Goal: Task Accomplishment & Management: Complete application form

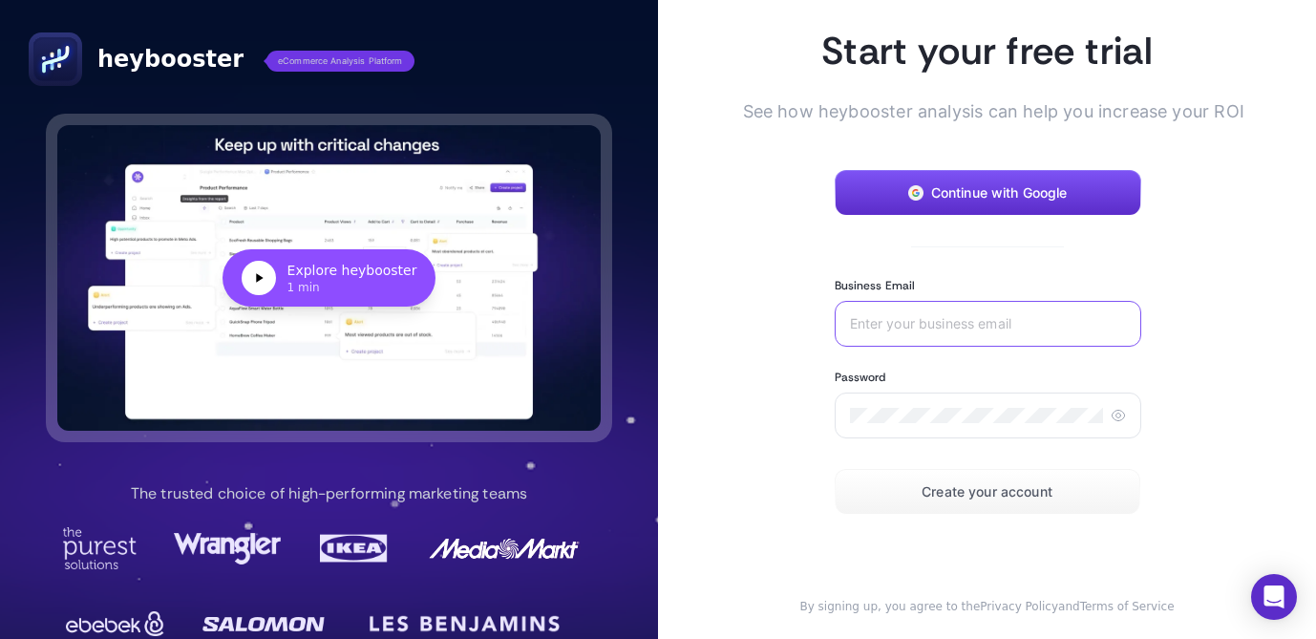
click at [919, 321] on input "Business Email" at bounding box center [988, 323] width 276 height 15
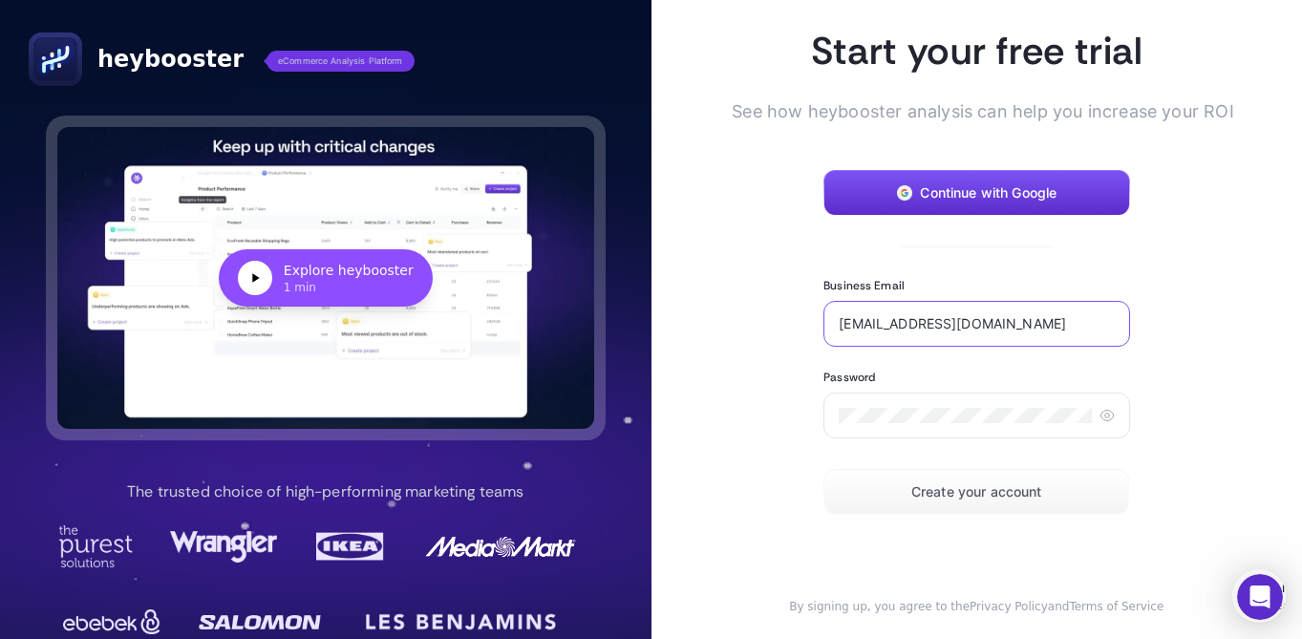
type input "kerem@veritamin.com"
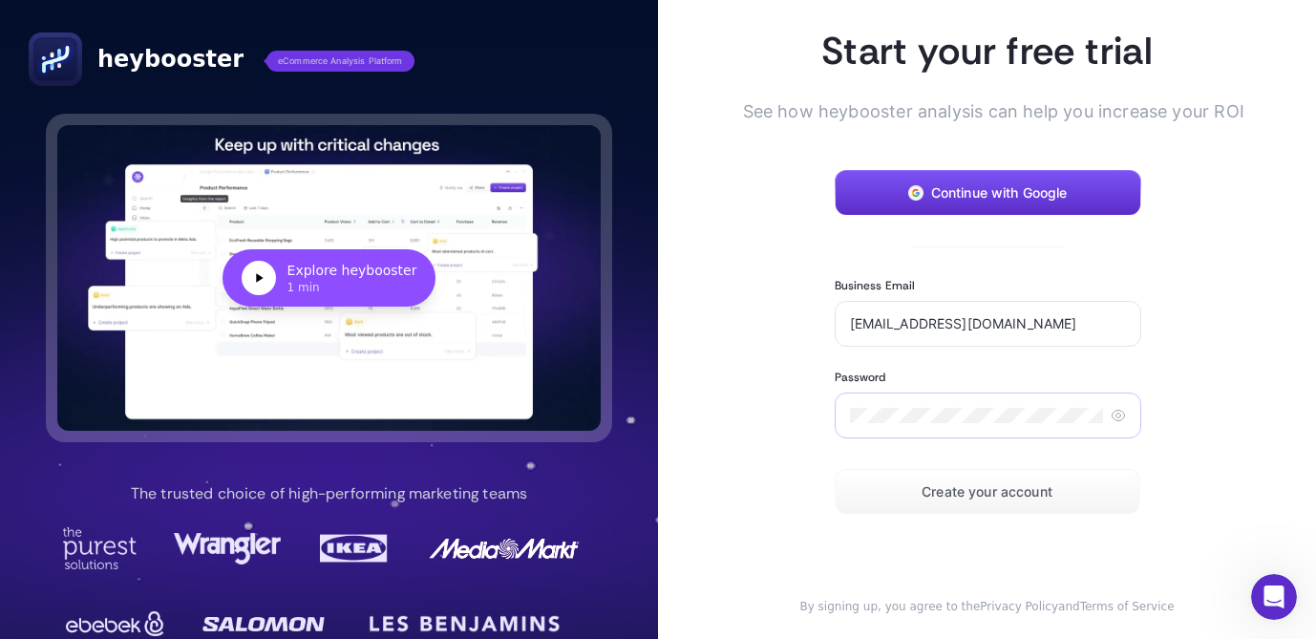
click at [1111, 412] on icon at bounding box center [1118, 415] width 15 height 15
click at [1042, 484] on span "Create your account" at bounding box center [986, 491] width 131 height 15
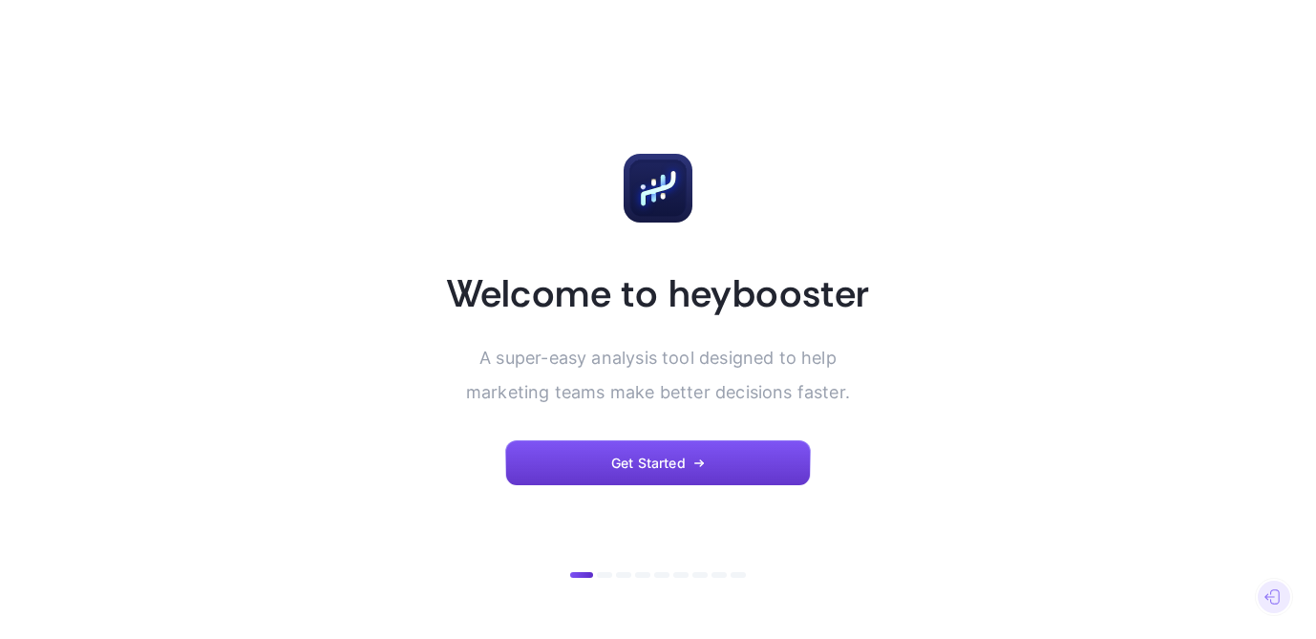
click at [662, 456] on span "Get Started" at bounding box center [648, 462] width 74 height 15
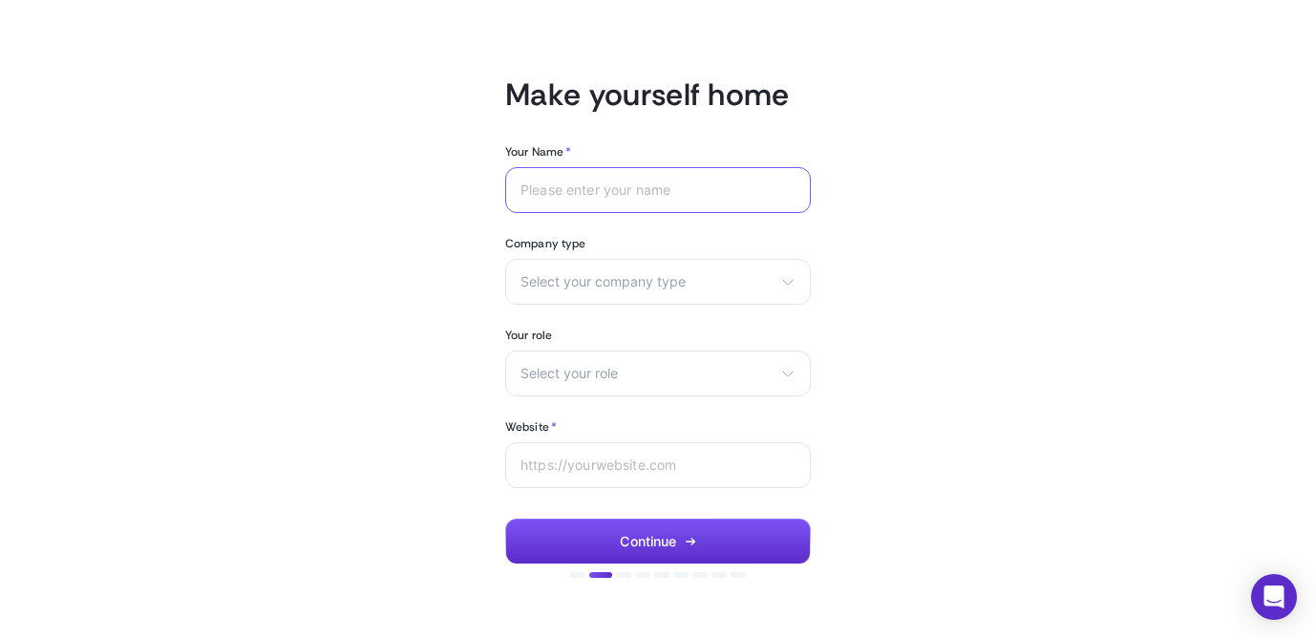
click at [582, 193] on input "Your Name *" at bounding box center [657, 189] width 275 height 15
type input "Kerem"
click at [637, 281] on span "Select your company type" at bounding box center [646, 281] width 252 height 15
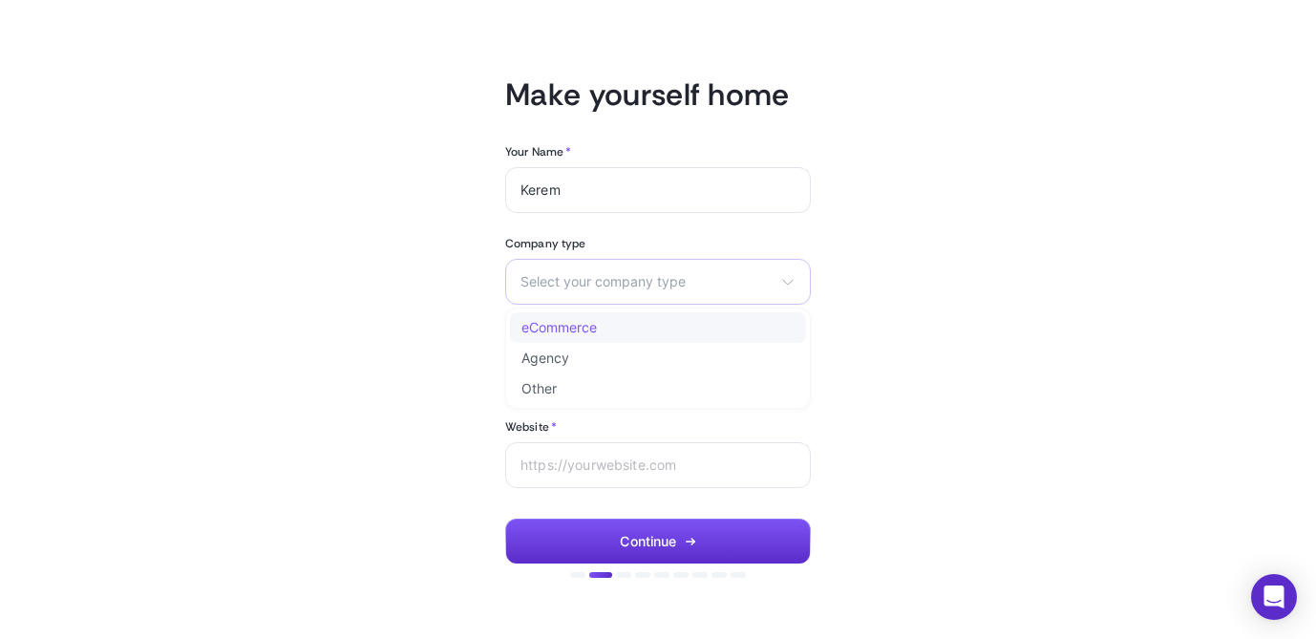
click at [636, 335] on li "eCommerce" at bounding box center [658, 327] width 296 height 31
click at [630, 360] on div "Select your role Marketing manager Digital consultant Facebook executive Social…" at bounding box center [658, 373] width 306 height 46
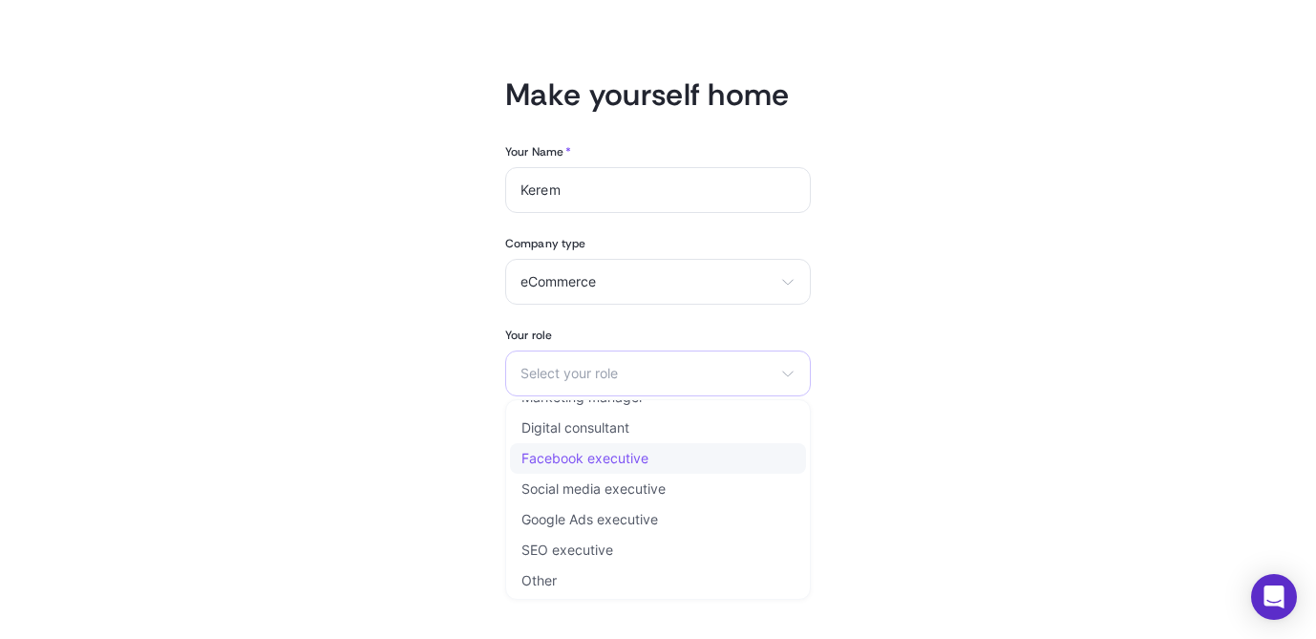
scroll to position [23, 0]
click at [597, 571] on li "Other" at bounding box center [658, 579] width 296 height 31
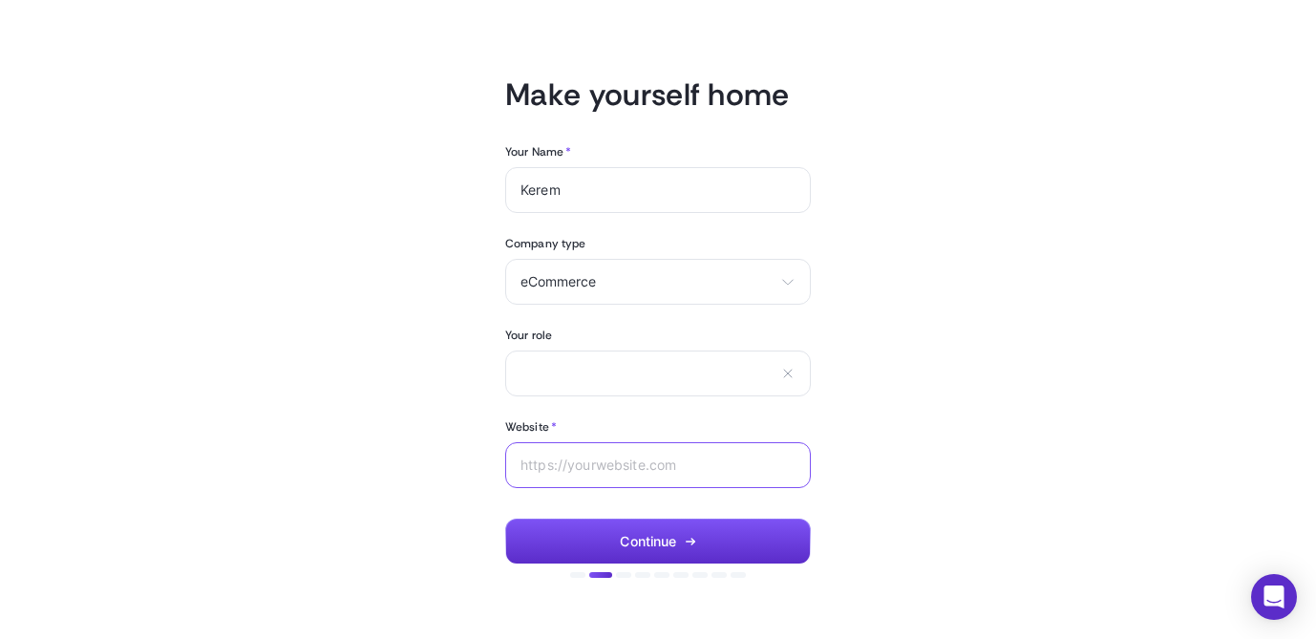
click at [624, 463] on input "Website *" at bounding box center [657, 464] width 275 height 15
click at [623, 373] on input "text" at bounding box center [646, 373] width 252 height 16
type input "CEO"
click at [609, 468] on input "Website *" at bounding box center [657, 464] width 275 height 15
type input "W"
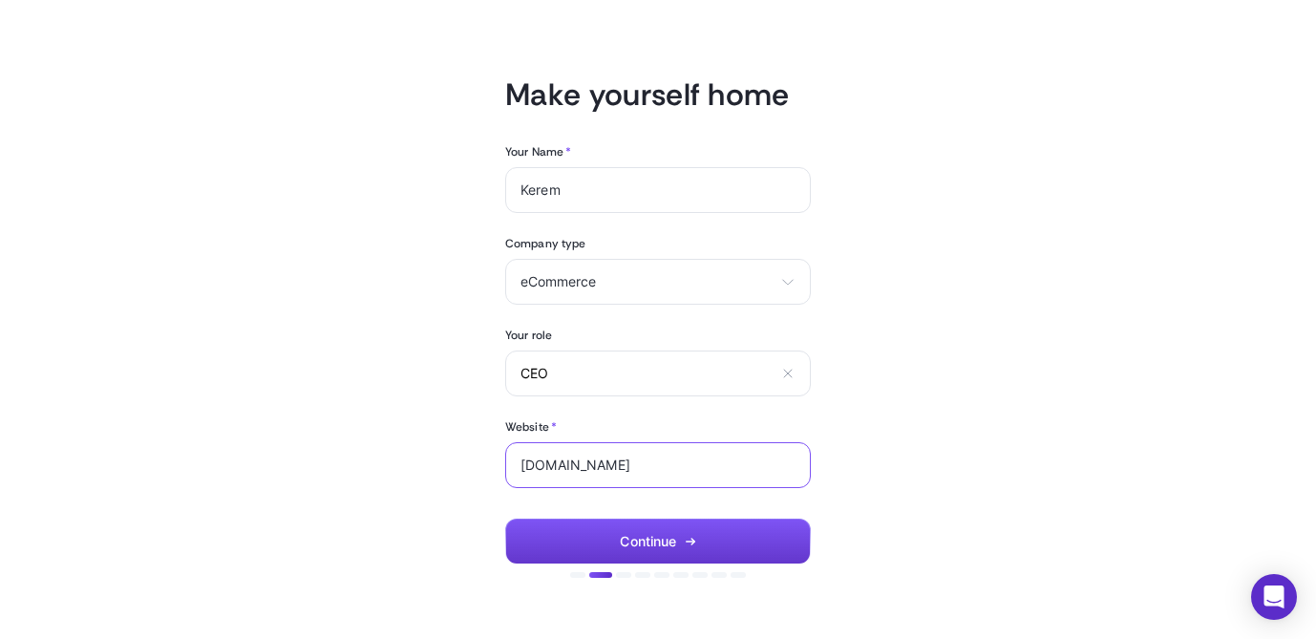
type input "www.veritamin.com"
click at [647, 541] on span "Continue" at bounding box center [648, 541] width 56 height 15
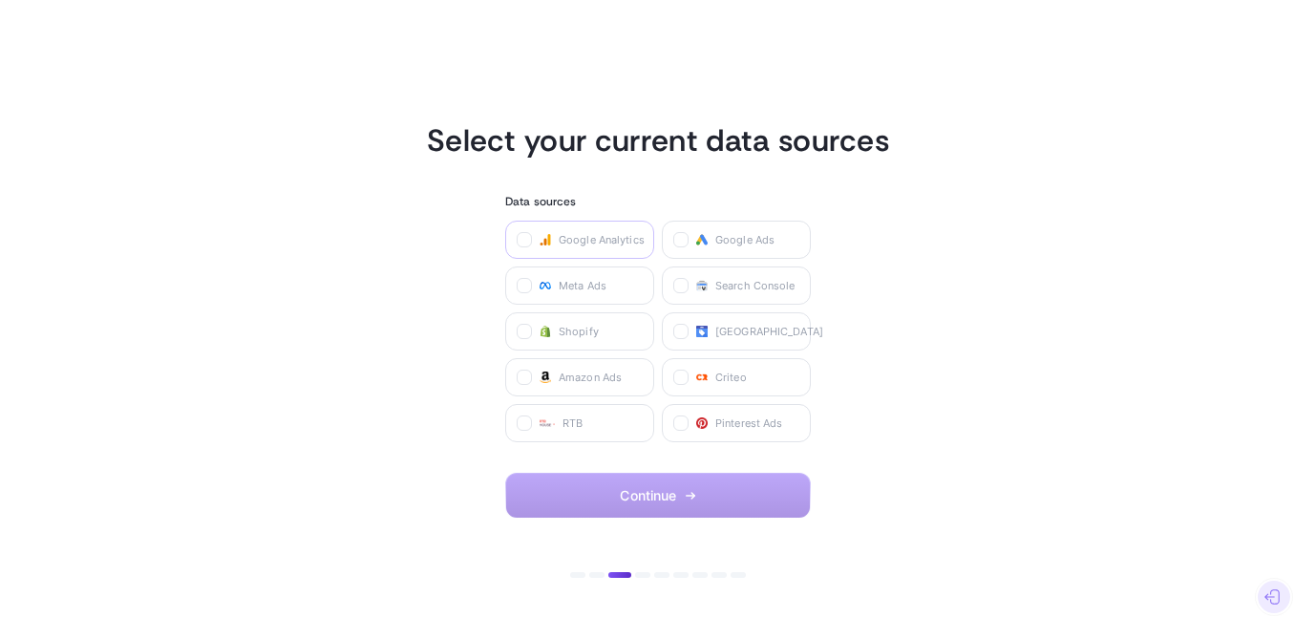
click at [515, 231] on label "Google Analytics" at bounding box center [579, 240] width 149 height 38
click at [0, 0] on Analytics "checkbox" at bounding box center [0, 0] width 0 height 0
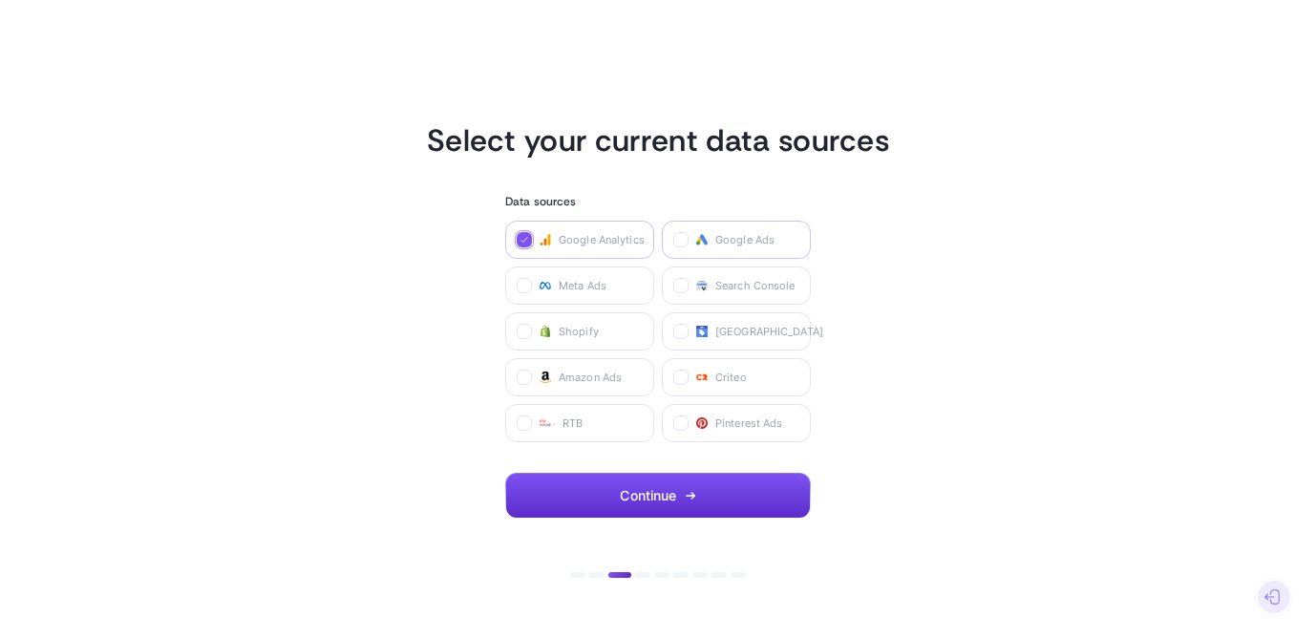
click at [682, 230] on label "Google Ads" at bounding box center [736, 240] width 149 height 38
click at [0, 0] on Ads "checkbox" at bounding box center [0, 0] width 0 height 0
click at [521, 282] on icon at bounding box center [525, 287] width 10 height 10
click at [0, 0] on Ads "checkbox" at bounding box center [0, 0] width 0 height 0
click at [670, 331] on label "Merchant Center" at bounding box center [736, 331] width 149 height 38
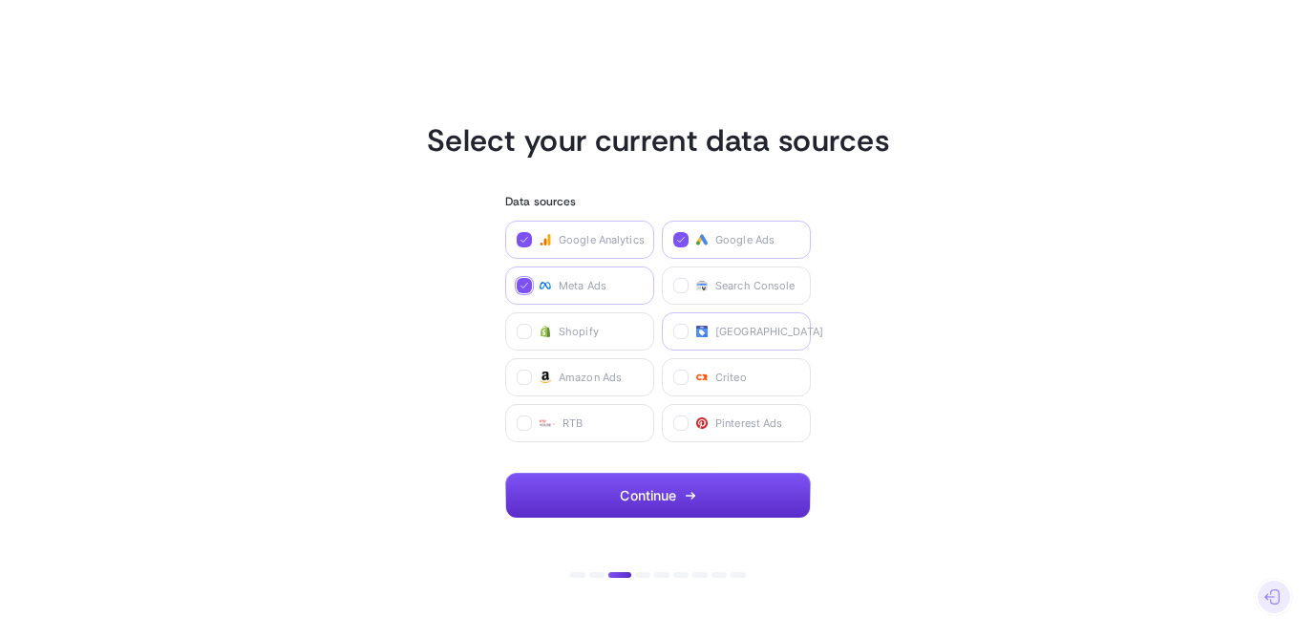
click at [0, 0] on Center "checkbox" at bounding box center [0, 0] width 0 height 0
click at [666, 490] on span "Continue" at bounding box center [648, 495] width 56 height 15
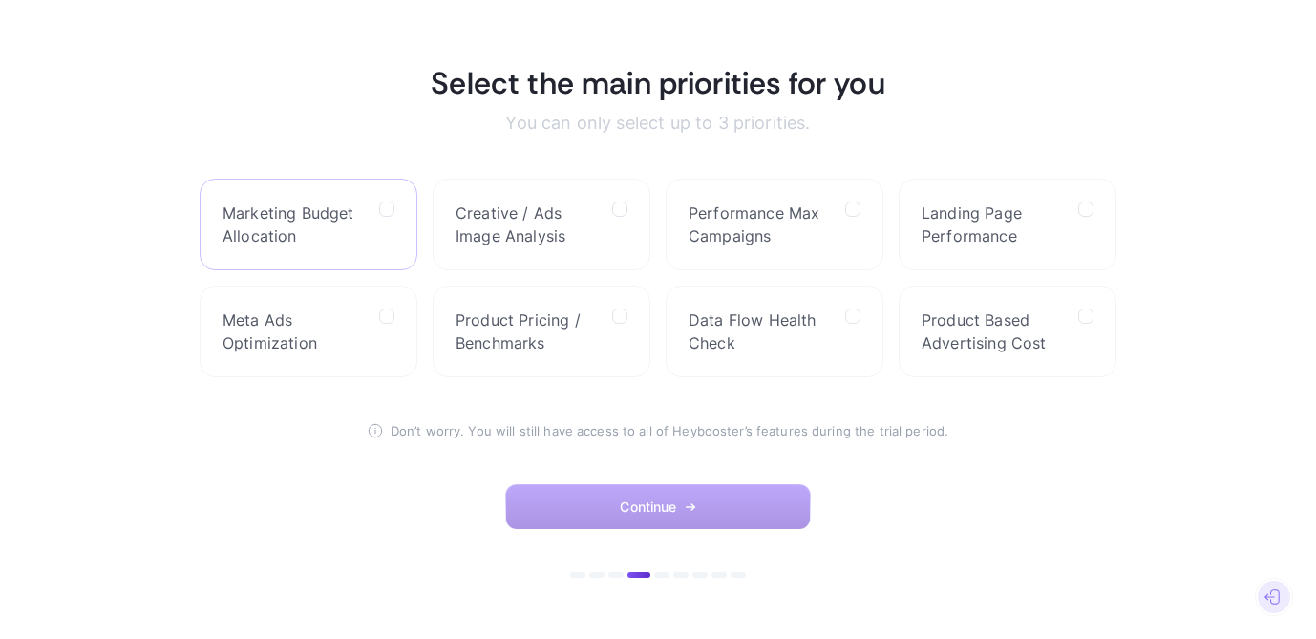
click at [370, 191] on label "Marketing Budget Allocation" at bounding box center [309, 225] width 218 height 92
click at [0, 0] on Allocation "checkbox" at bounding box center [0, 0] width 0 height 0
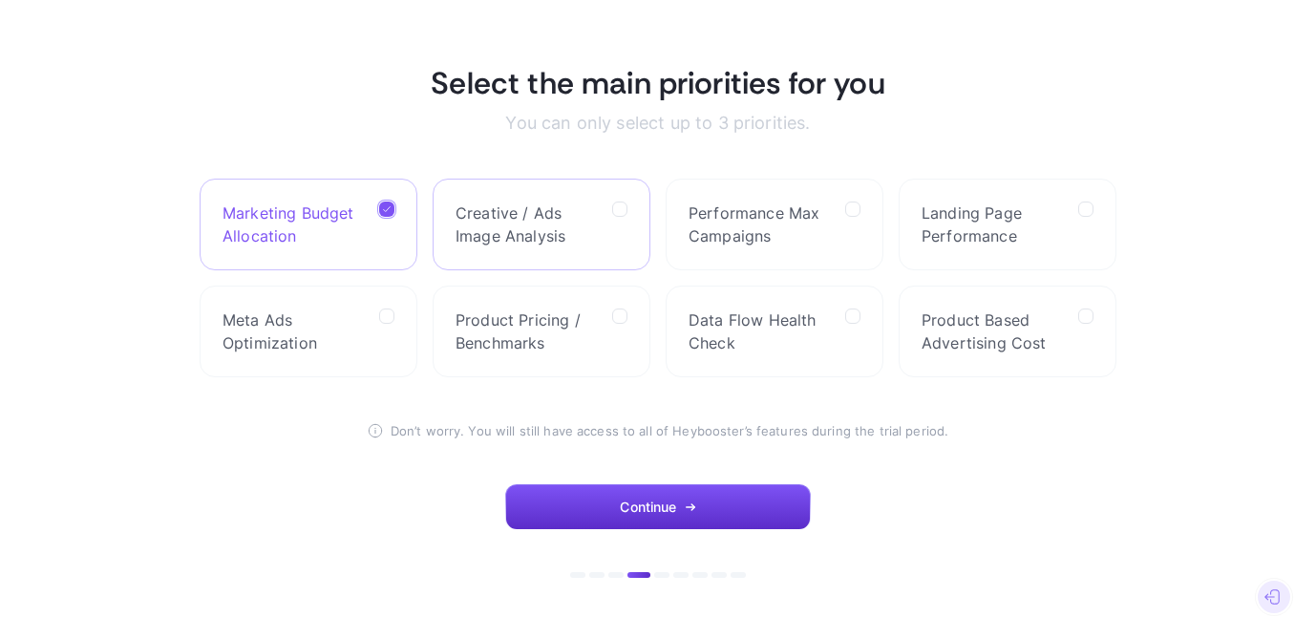
click at [542, 195] on label "Creative / Ads Image Analysis" at bounding box center [542, 225] width 218 height 92
click at [0, 0] on Analysis "checkbox" at bounding box center [0, 0] width 0 height 0
click at [807, 240] on span "Performance Max Campaigns" at bounding box center [758, 224] width 141 height 46
click at [0, 0] on Campaigns "checkbox" at bounding box center [0, 0] width 0 height 0
click at [769, 335] on span "Data Flow Health Check" at bounding box center [758, 331] width 141 height 46
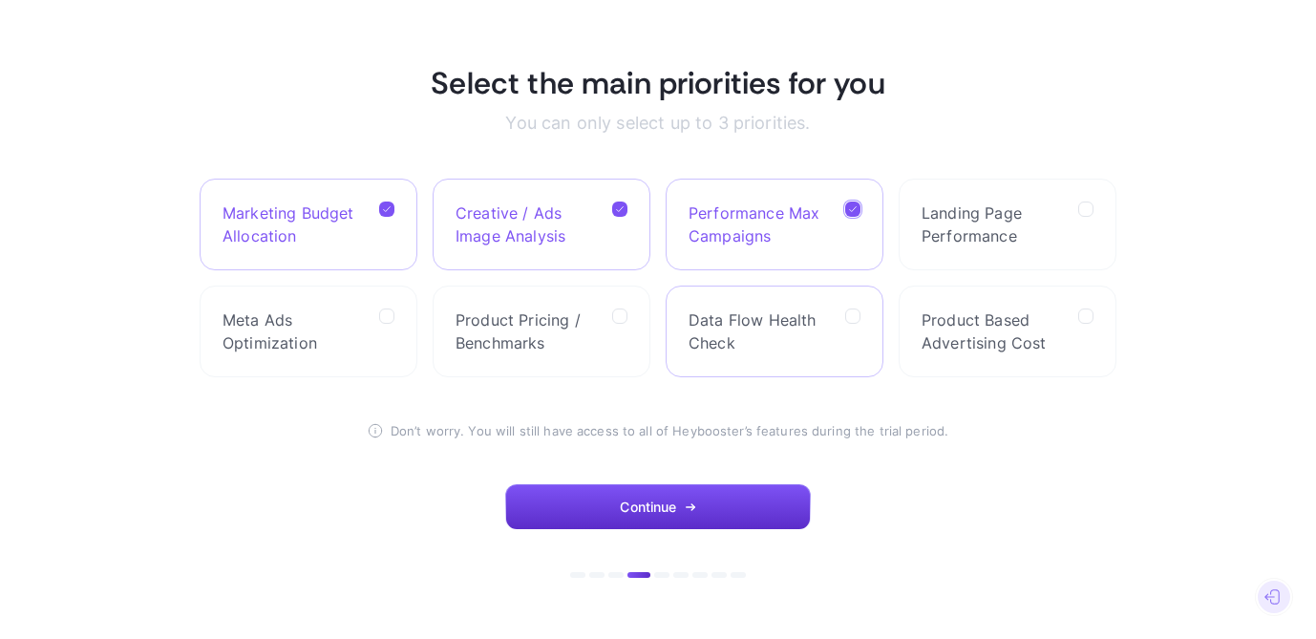
click at [0, 0] on Check "checkbox" at bounding box center [0, 0] width 0 height 0
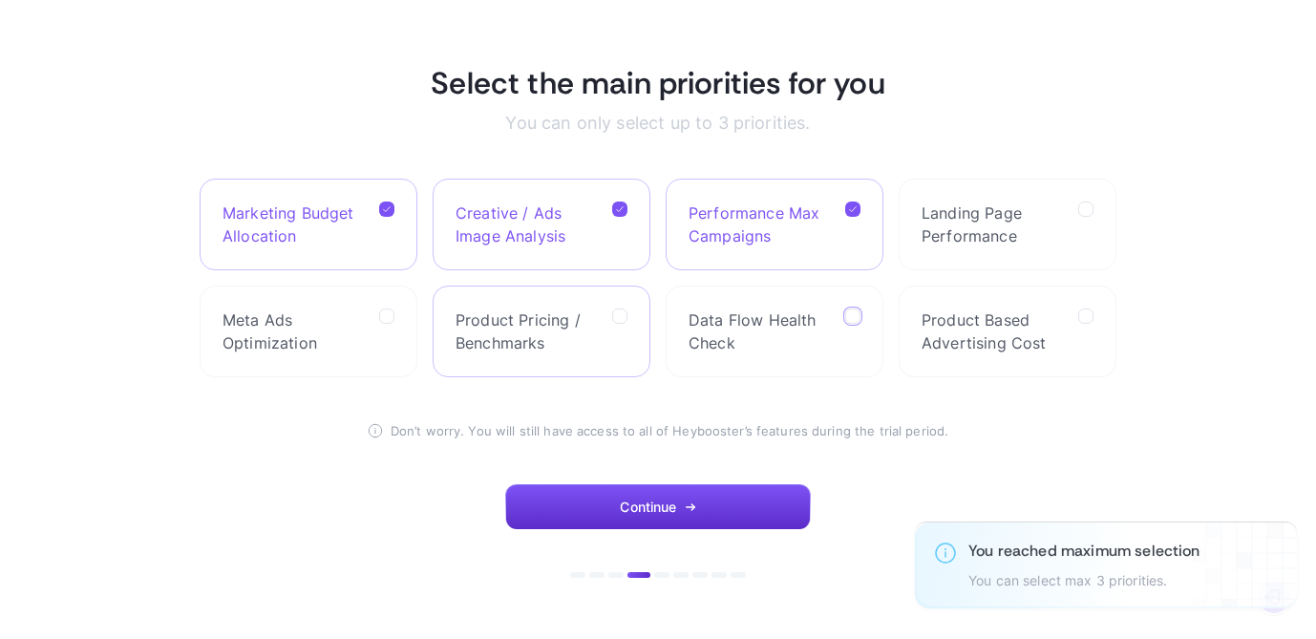
click at [604, 330] on label "Product Pricing / Benchmarks" at bounding box center [542, 332] width 218 height 92
click at [0, 0] on Benchmarks "checkbox" at bounding box center [0, 0] width 0 height 0
click at [270, 329] on span "Meta Ads Optimization" at bounding box center [292, 331] width 141 height 46
click at [0, 0] on Optimization "checkbox" at bounding box center [0, 0] width 0 height 0
click at [389, 327] on div at bounding box center [386, 331] width 15 height 46
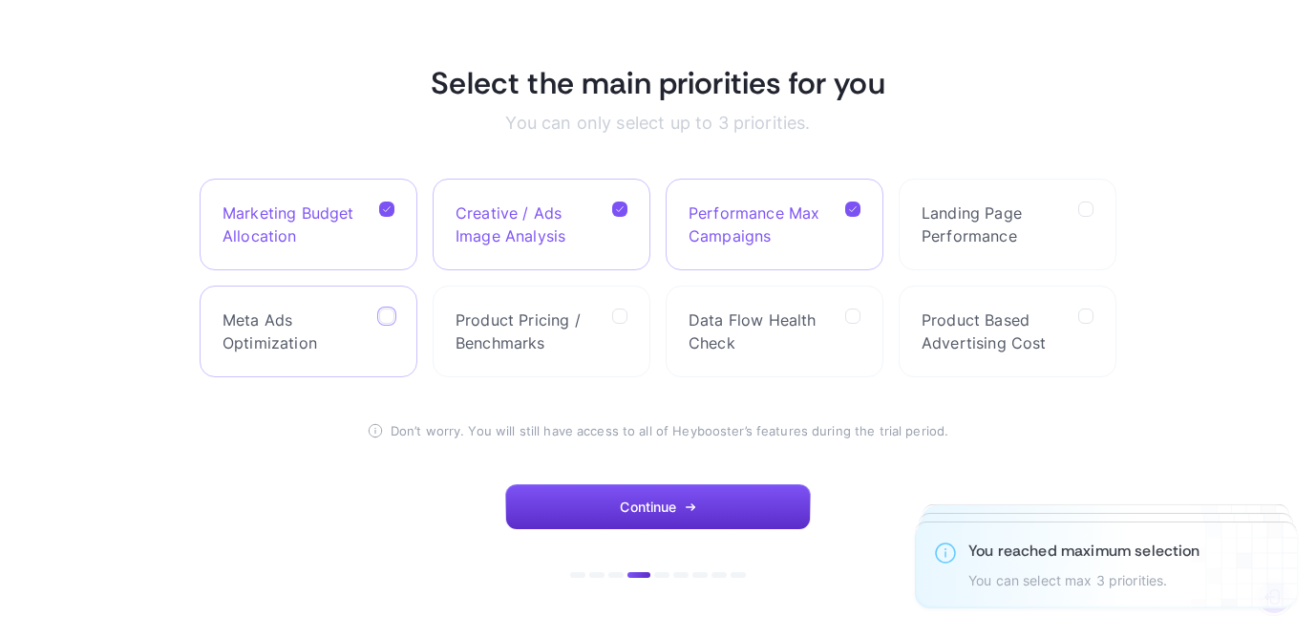
click at [0, 0] on Optimization "checkbox" at bounding box center [0, 0] width 0 height 0
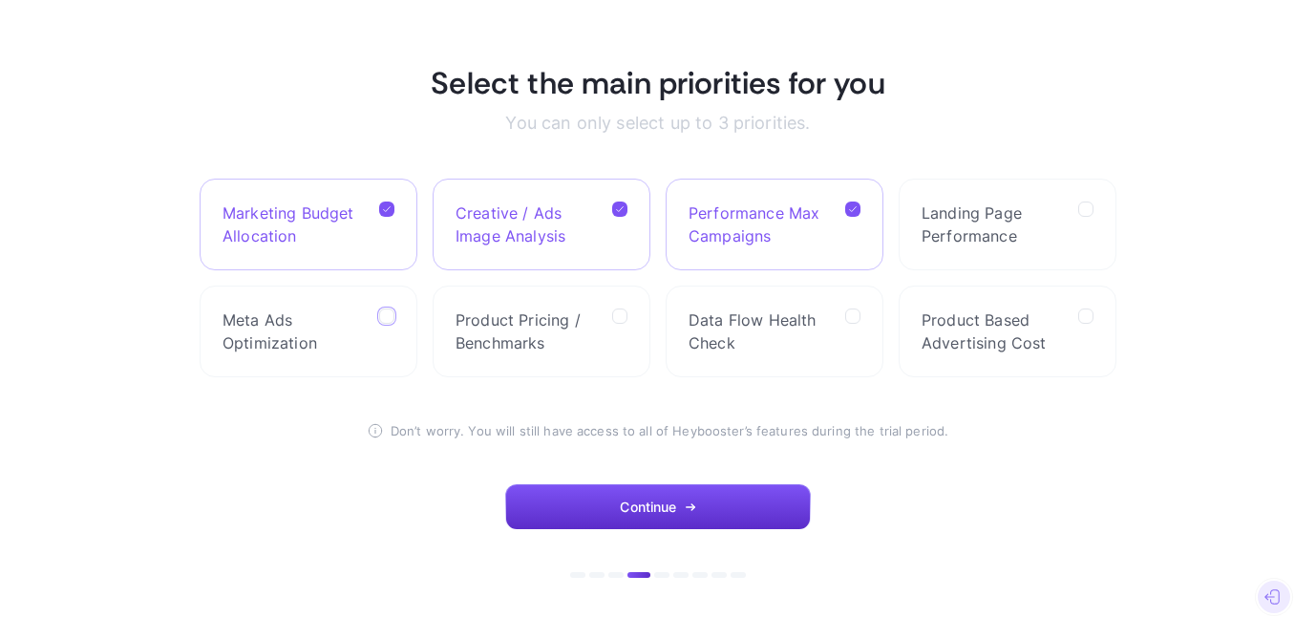
click at [321, 200] on label "Marketing Budget Allocation" at bounding box center [309, 225] width 218 height 92
click at [0, 0] on Allocation "checkbox" at bounding box center [0, 0] width 0 height 0
click at [1075, 353] on label "Product Based Advertising Cost" at bounding box center [1008, 332] width 218 height 92
click at [0, 0] on Cost "checkbox" at bounding box center [0, 0] width 0 height 0
click at [701, 504] on button "Continue" at bounding box center [658, 507] width 306 height 46
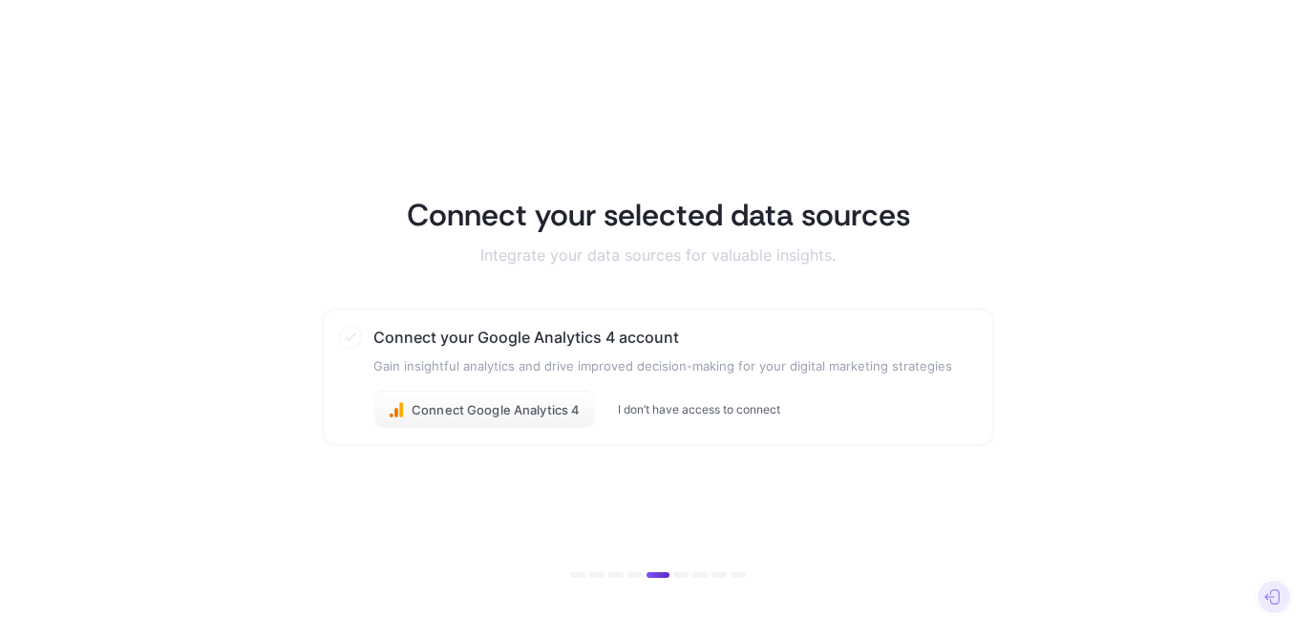
click at [730, 414] on button "I don’t have access to connect" at bounding box center [699, 409] width 162 height 15
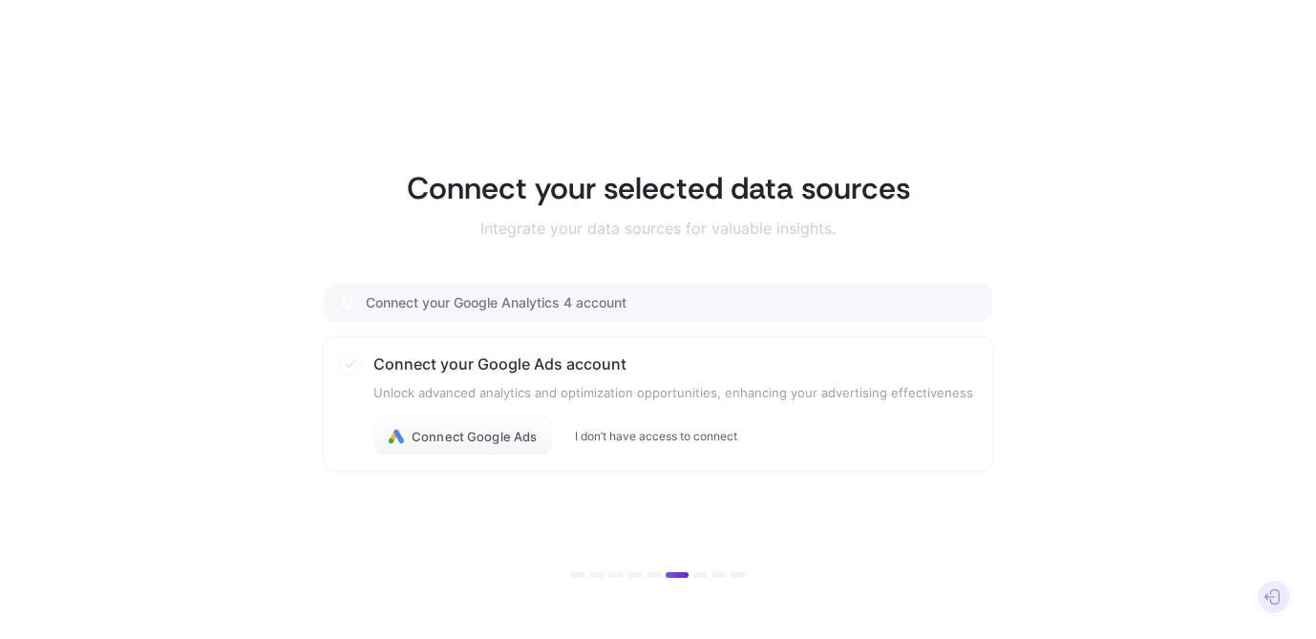
click at [652, 433] on button "I don’t have access to connect" at bounding box center [656, 436] width 162 height 15
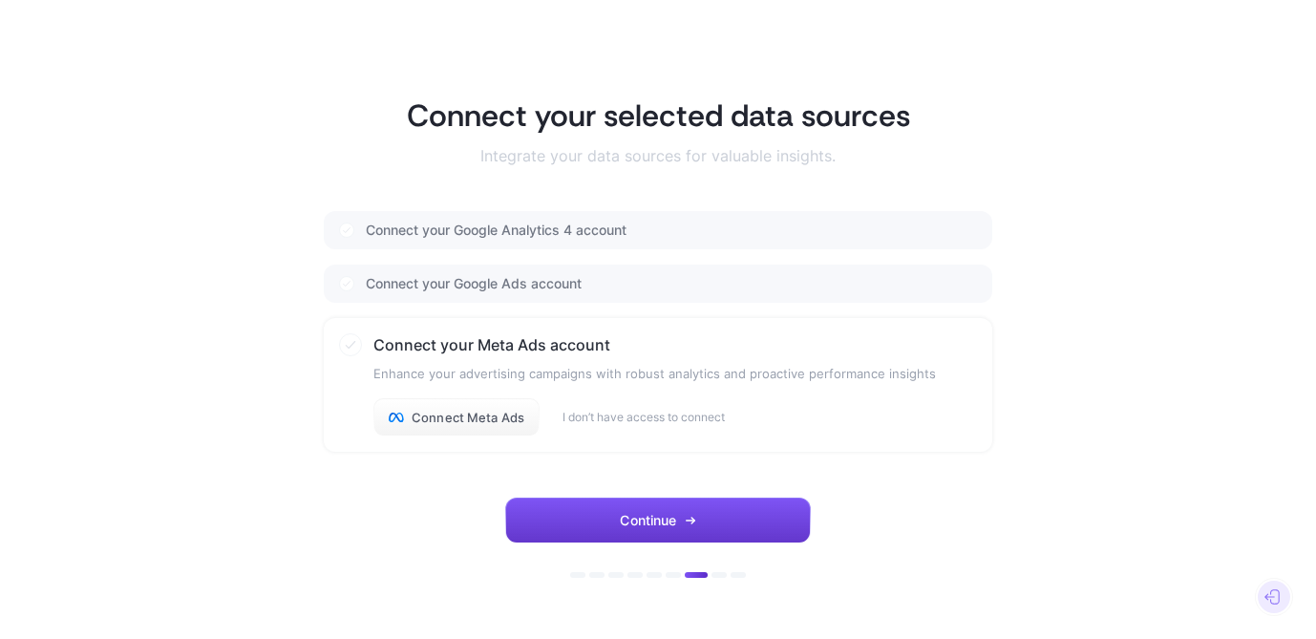
click at [666, 527] on span "Continue" at bounding box center [648, 520] width 56 height 15
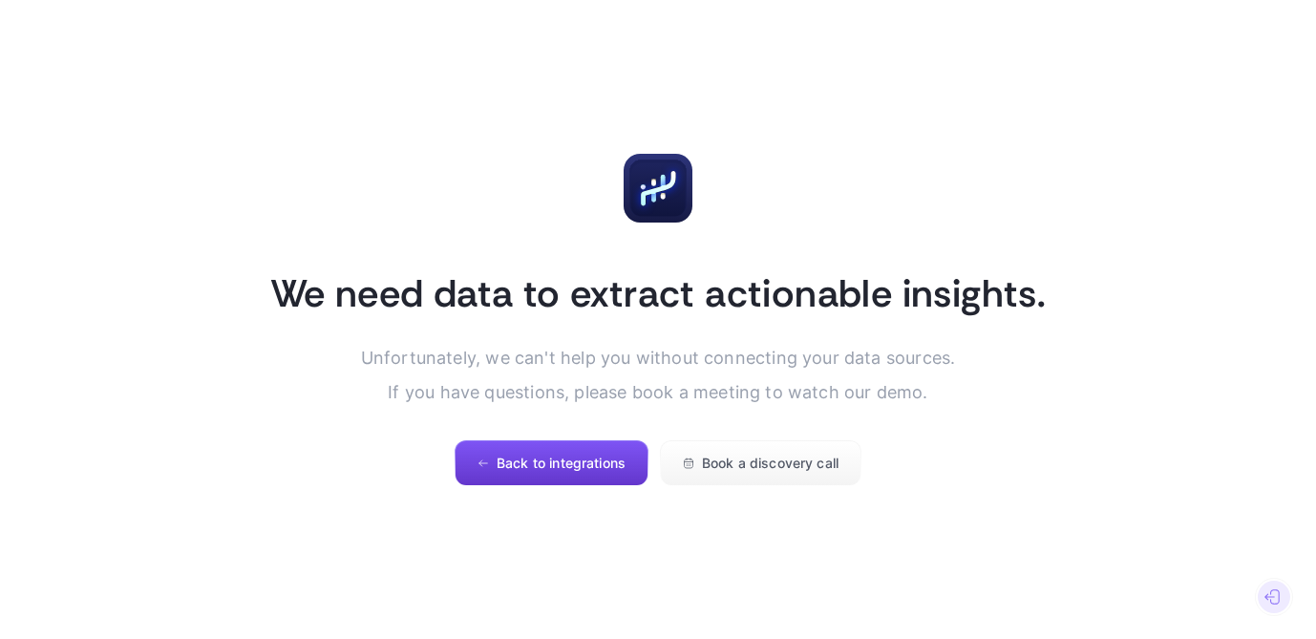
click at [607, 464] on span "Back to integrations" at bounding box center [561, 462] width 129 height 15
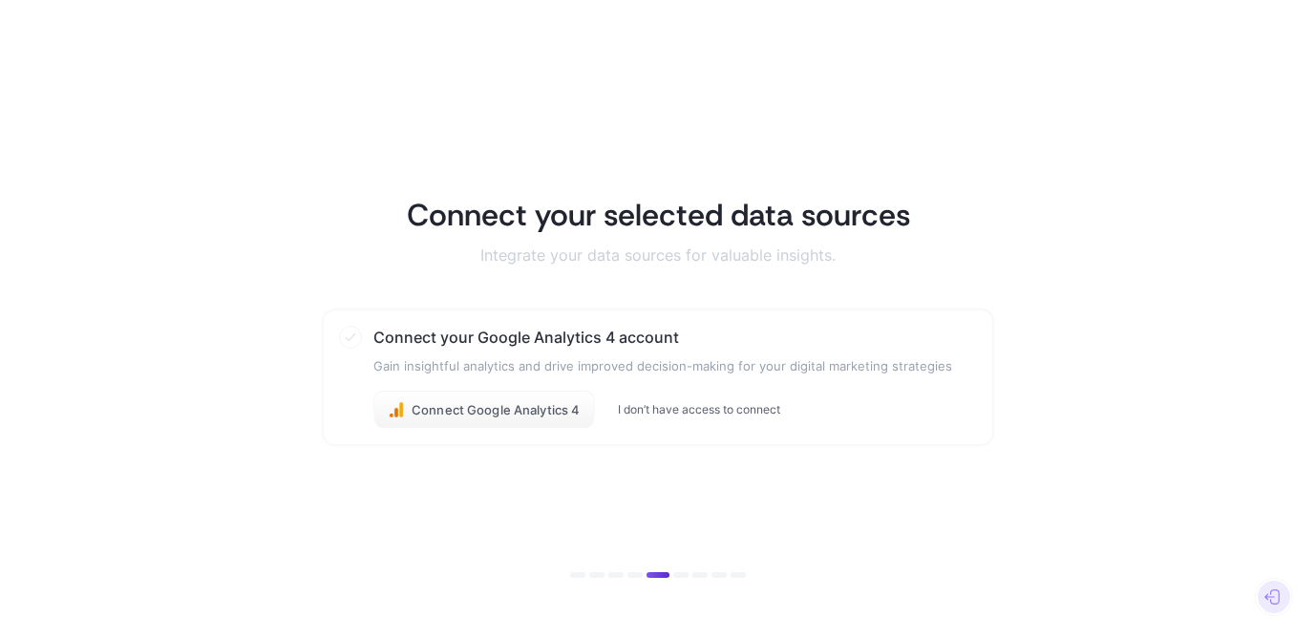
click at [734, 412] on button "I don’t have access to connect" at bounding box center [699, 409] width 162 height 15
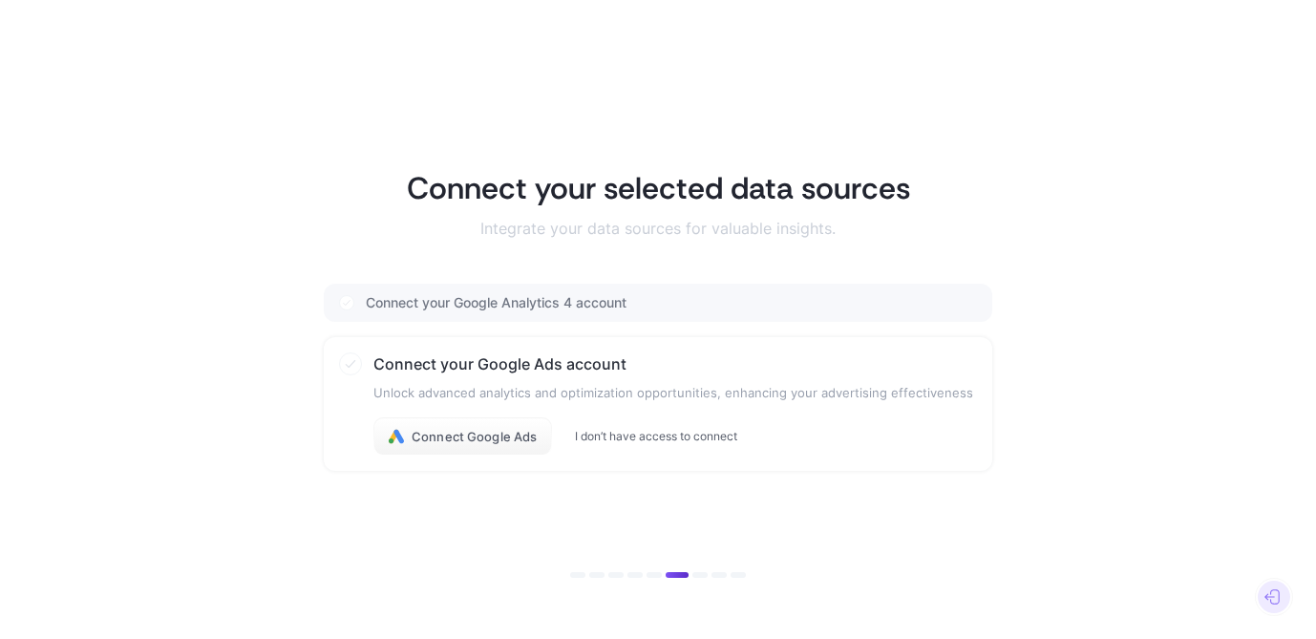
click at [603, 431] on button "I don’t have access to connect" at bounding box center [656, 436] width 162 height 15
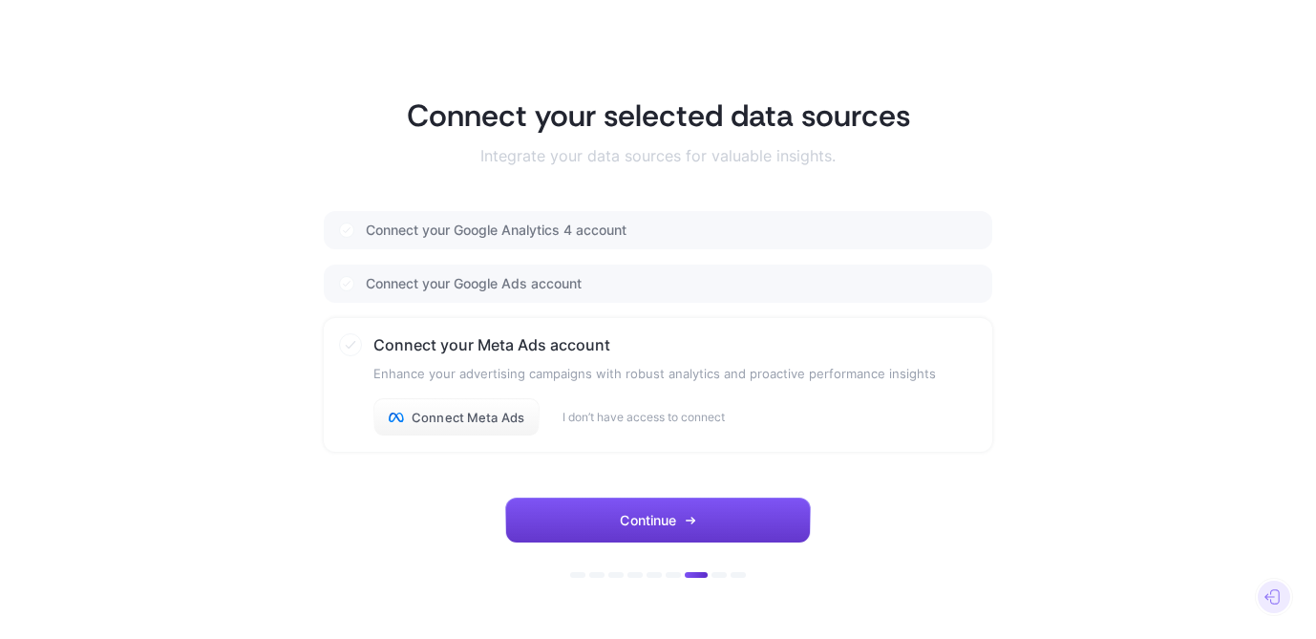
click at [623, 504] on button "Continue" at bounding box center [658, 520] width 306 height 46
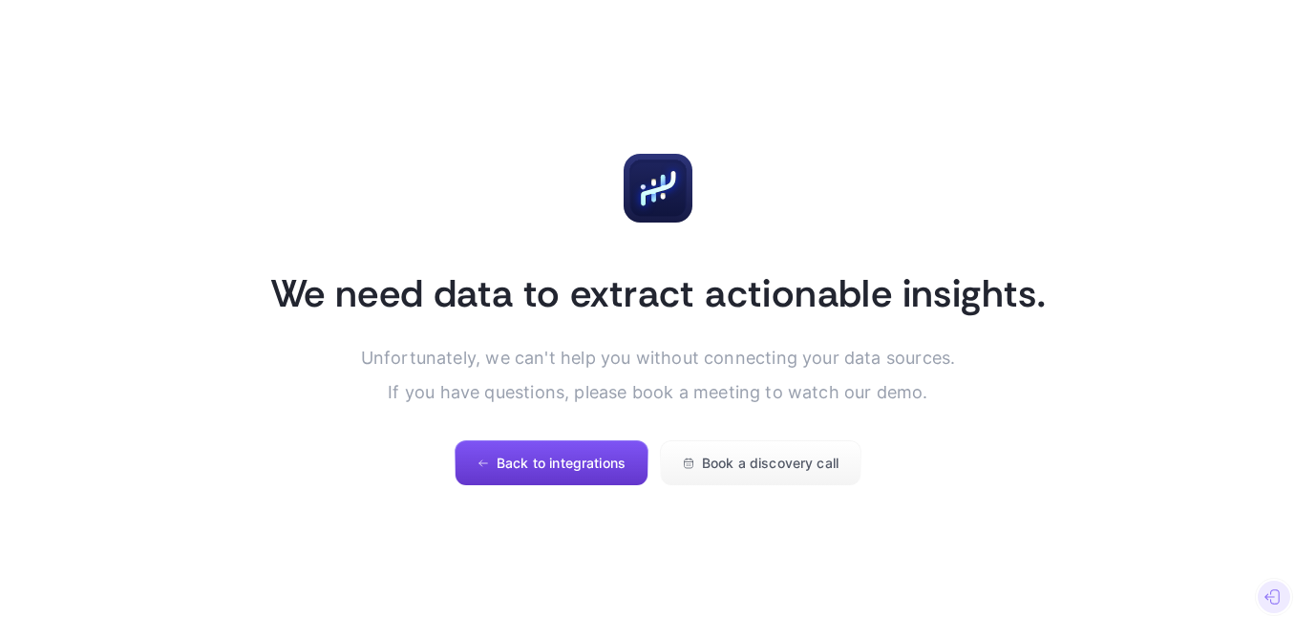
click at [604, 472] on button "Back to integrations" at bounding box center [552, 463] width 194 height 46
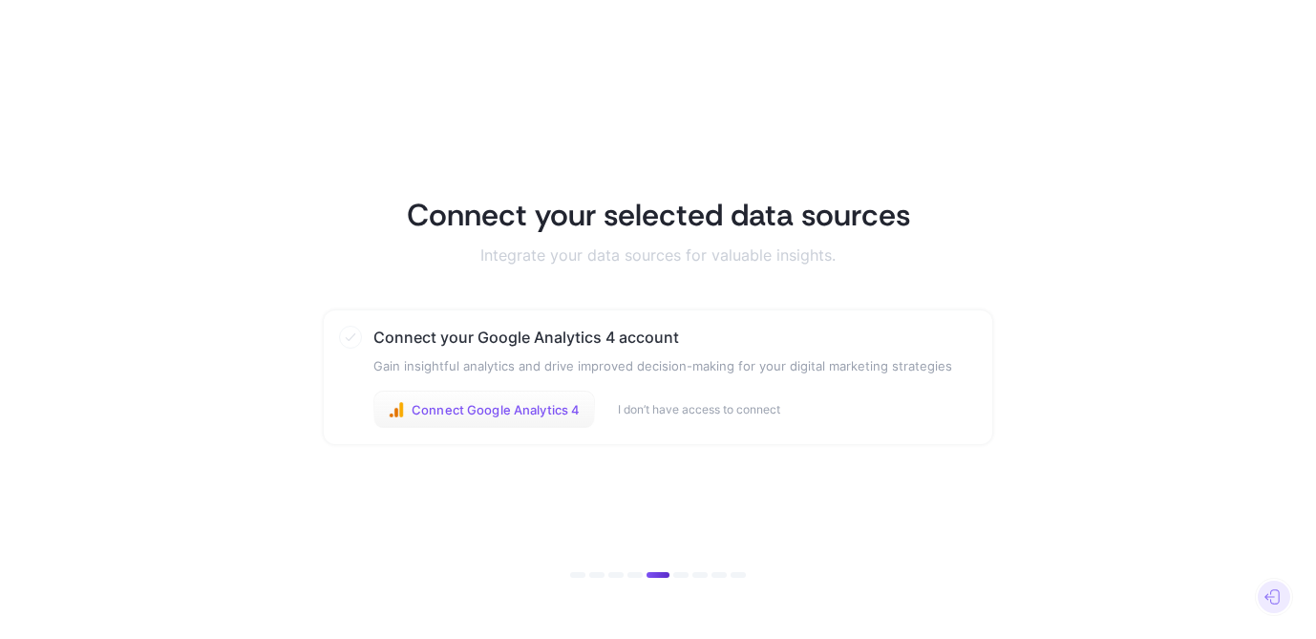
click at [453, 415] on span "Connect Google Analytics 4" at bounding box center [496, 409] width 168 height 15
click at [548, 403] on span "Connect Google Analytics 4" at bounding box center [496, 409] width 168 height 15
